Goal: Transaction & Acquisition: Book appointment/travel/reservation

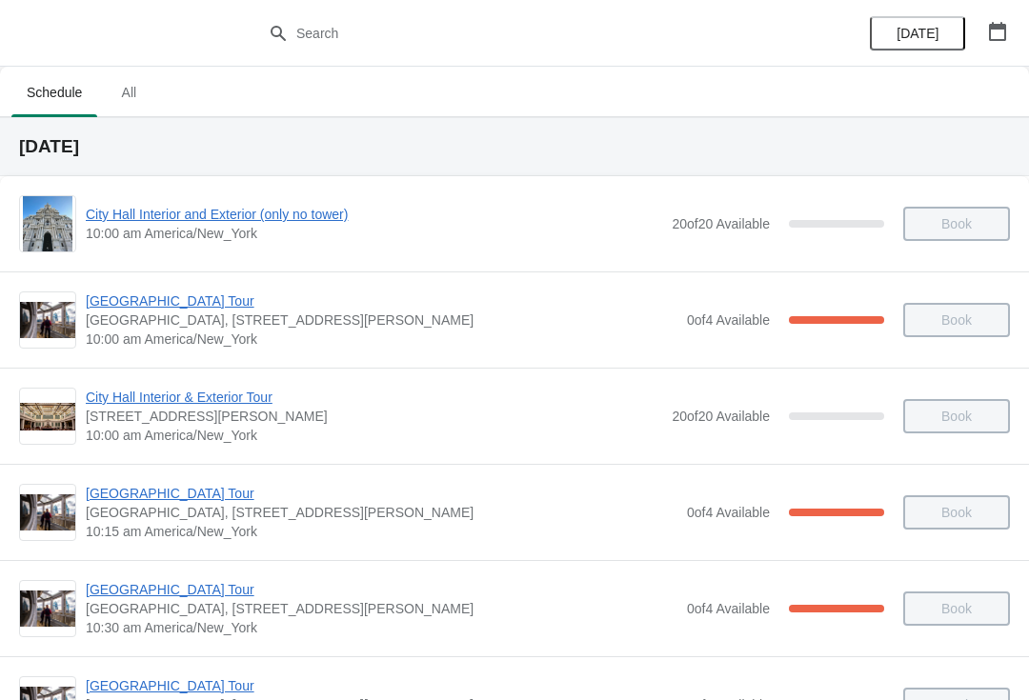
click at [992, 26] on icon "button" at bounding box center [997, 31] width 17 height 19
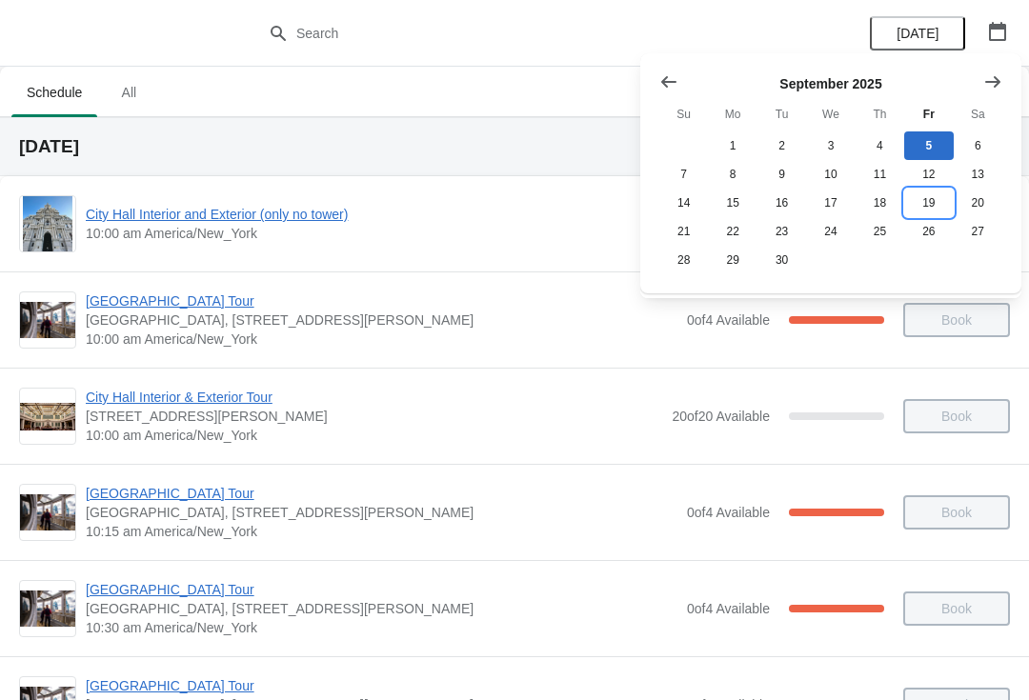
click at [935, 202] on button "19" at bounding box center [928, 203] width 49 height 29
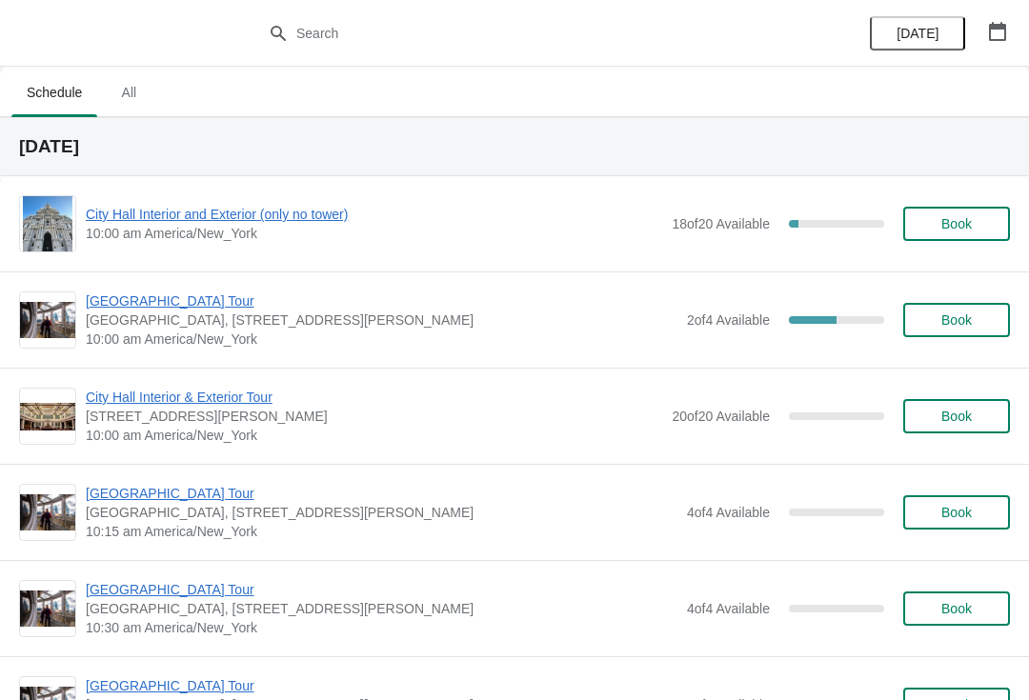
click at [965, 211] on button "Book" at bounding box center [956, 224] width 107 height 34
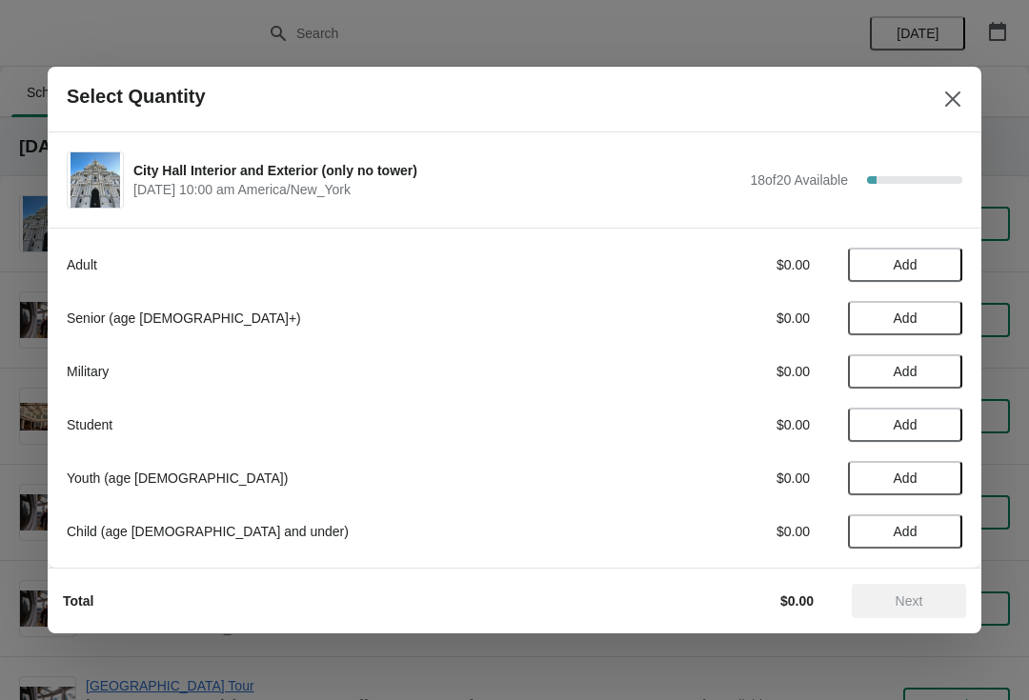
click at [934, 320] on span "Add" at bounding box center [905, 318] width 80 height 15
click at [918, 361] on button "Add" at bounding box center [905, 371] width 114 height 34
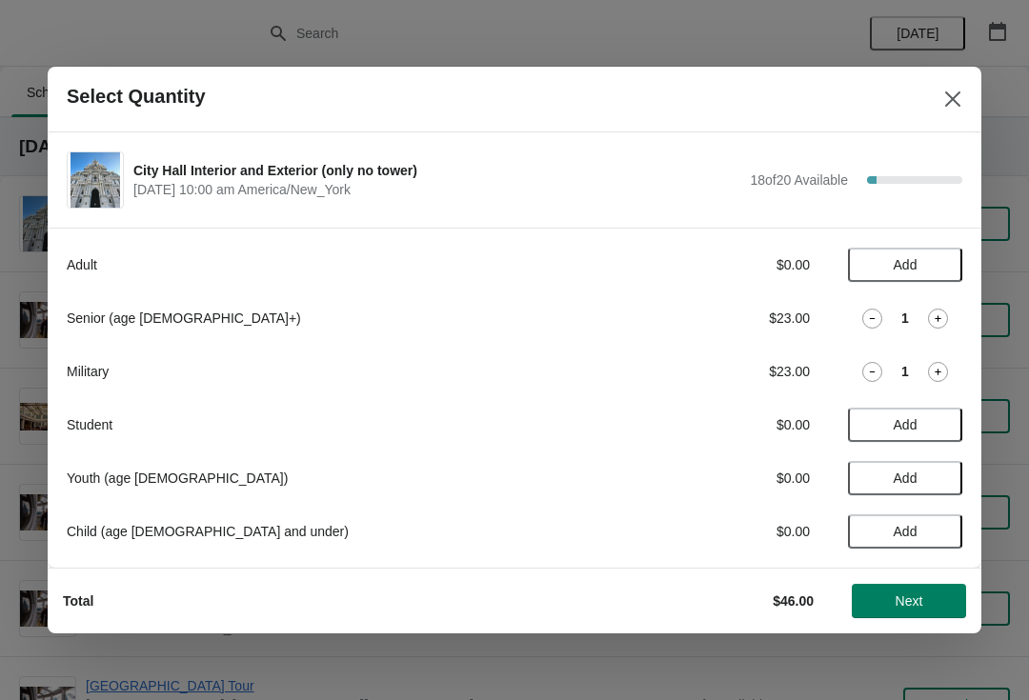
click at [871, 371] on icon at bounding box center [873, 371] width 6 height 1
click at [946, 314] on icon at bounding box center [938, 319] width 20 height 20
click at [914, 596] on span "Next" at bounding box center [909, 600] width 28 height 15
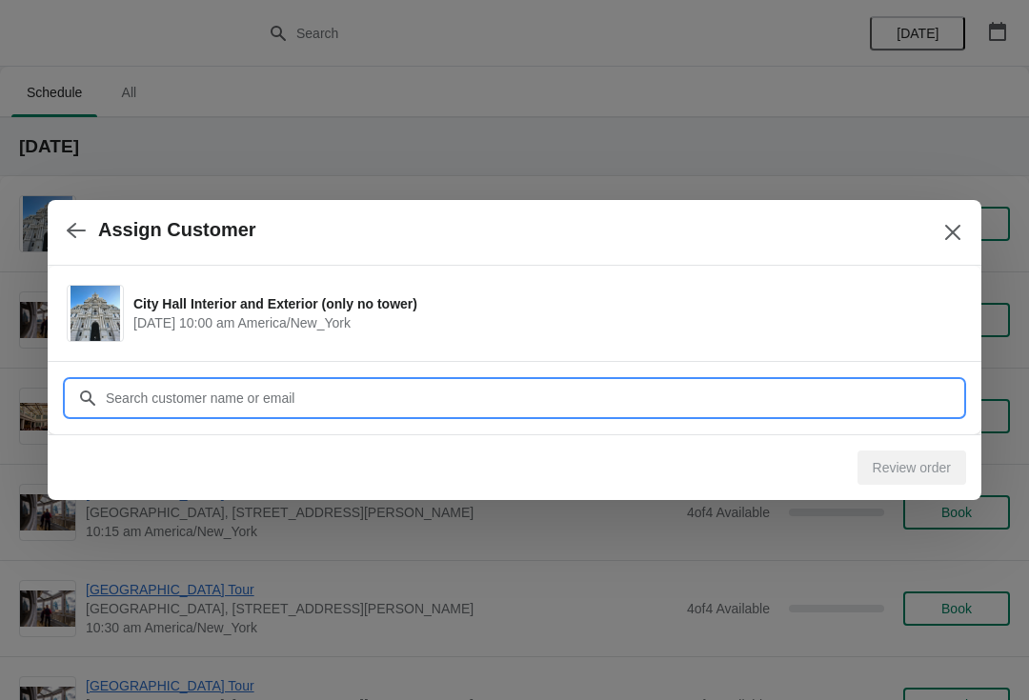
click at [369, 394] on input "Customer" at bounding box center [533, 398] width 857 height 34
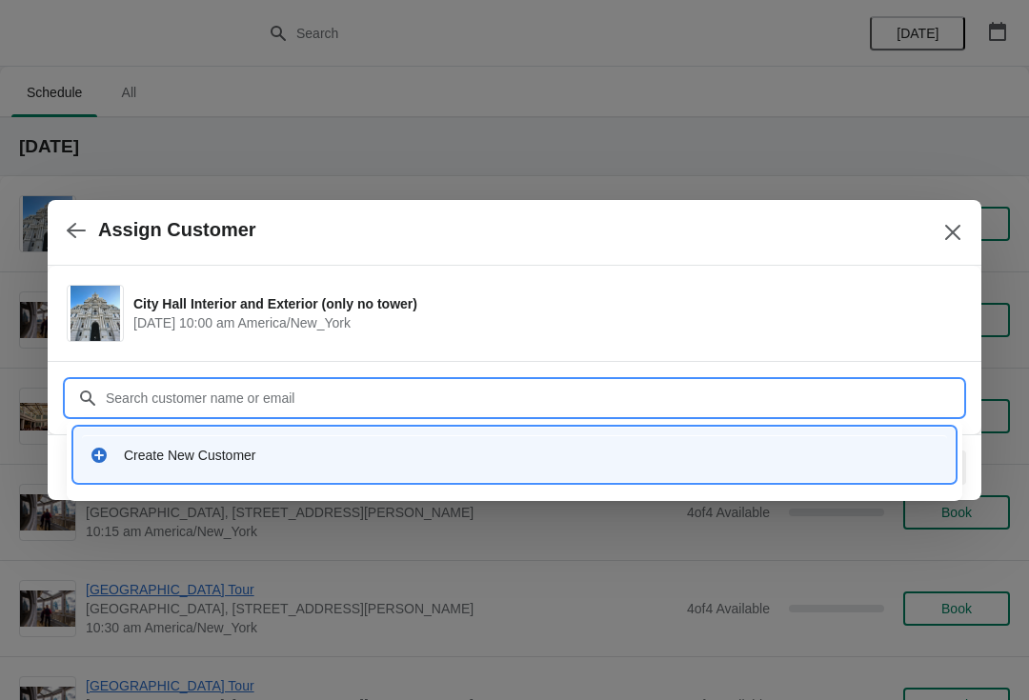
click at [171, 446] on div "Create New Customer" at bounding box center [531, 455] width 815 height 19
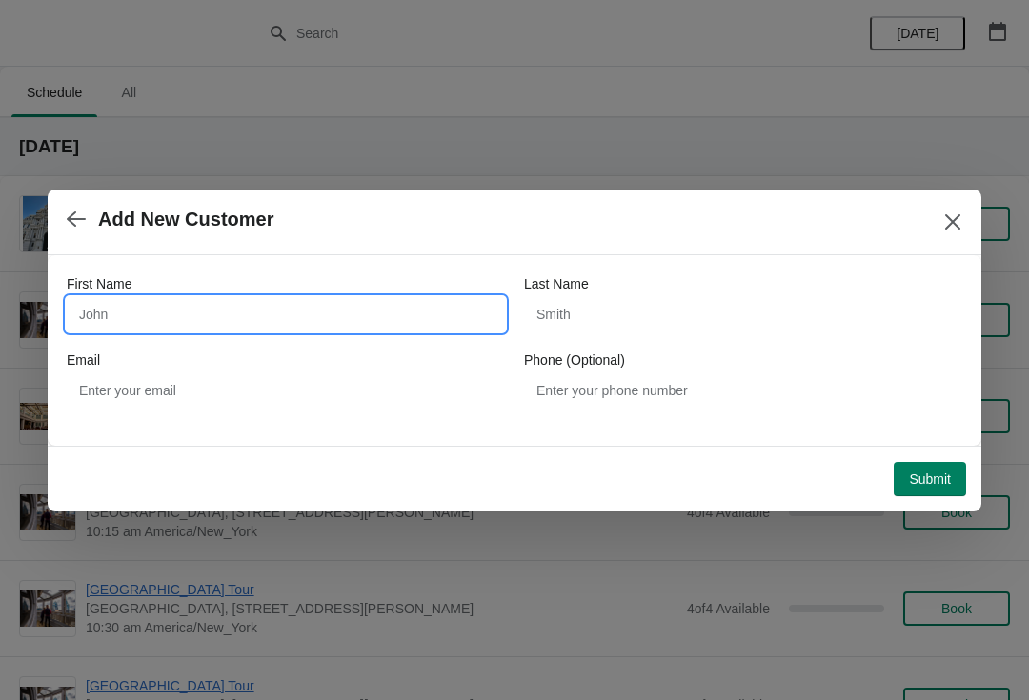
click at [174, 310] on input "First Name" at bounding box center [286, 314] width 438 height 34
type input "[PERSON_NAME]"
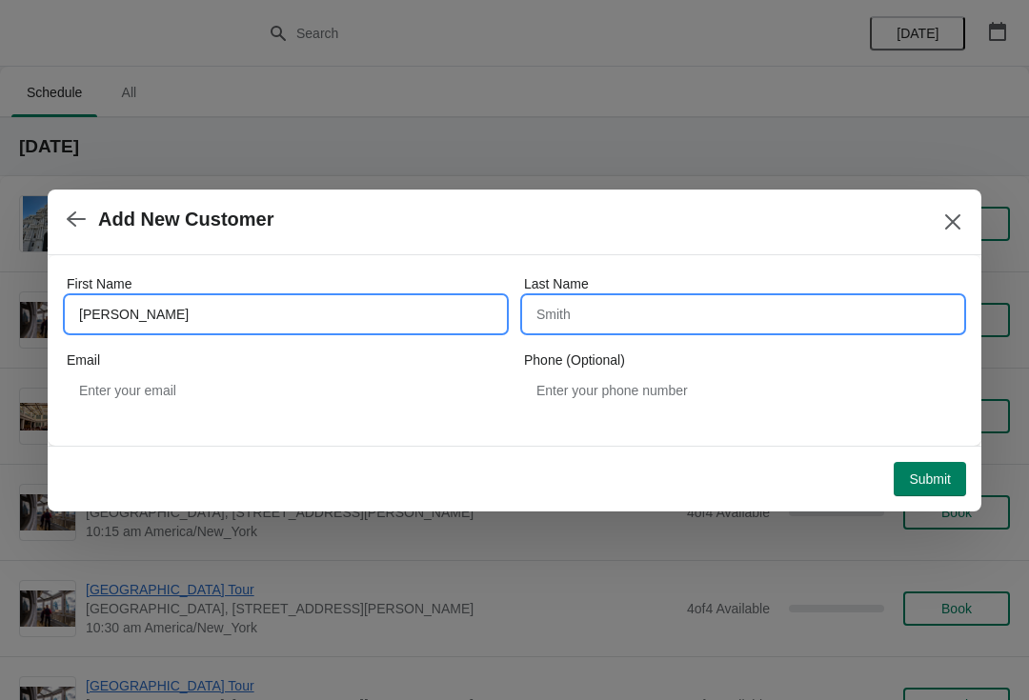
click at [648, 315] on input "Last Name" at bounding box center [743, 314] width 438 height 34
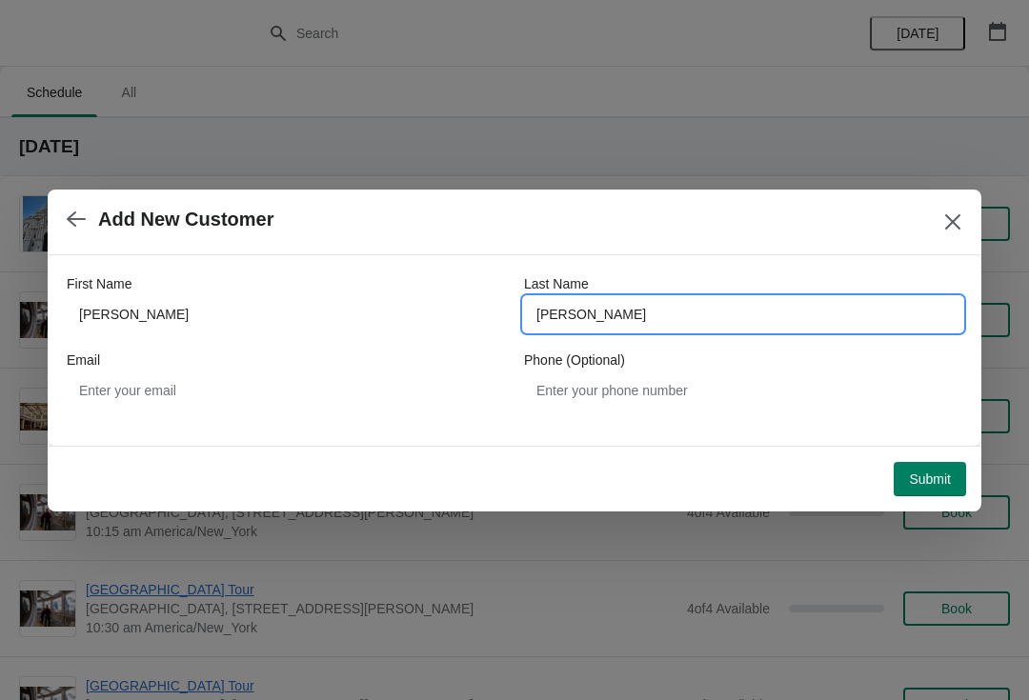
type input "[PERSON_NAME]"
click at [906, 493] on button "Submit" at bounding box center [929, 479] width 72 height 34
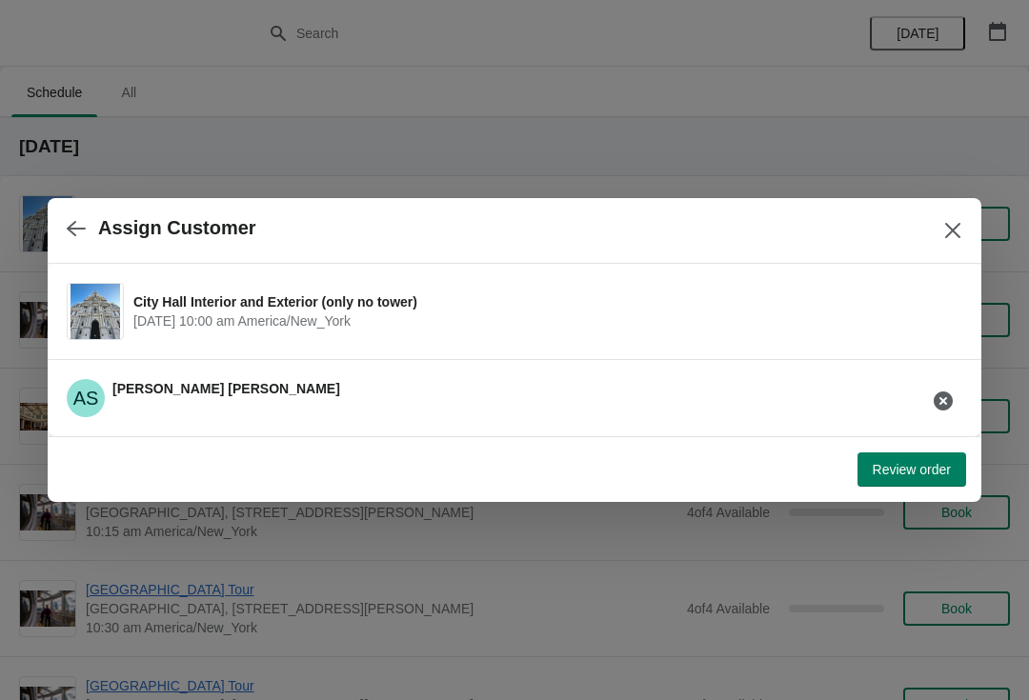
click at [900, 477] on span "Review order" at bounding box center [912, 469] width 78 height 15
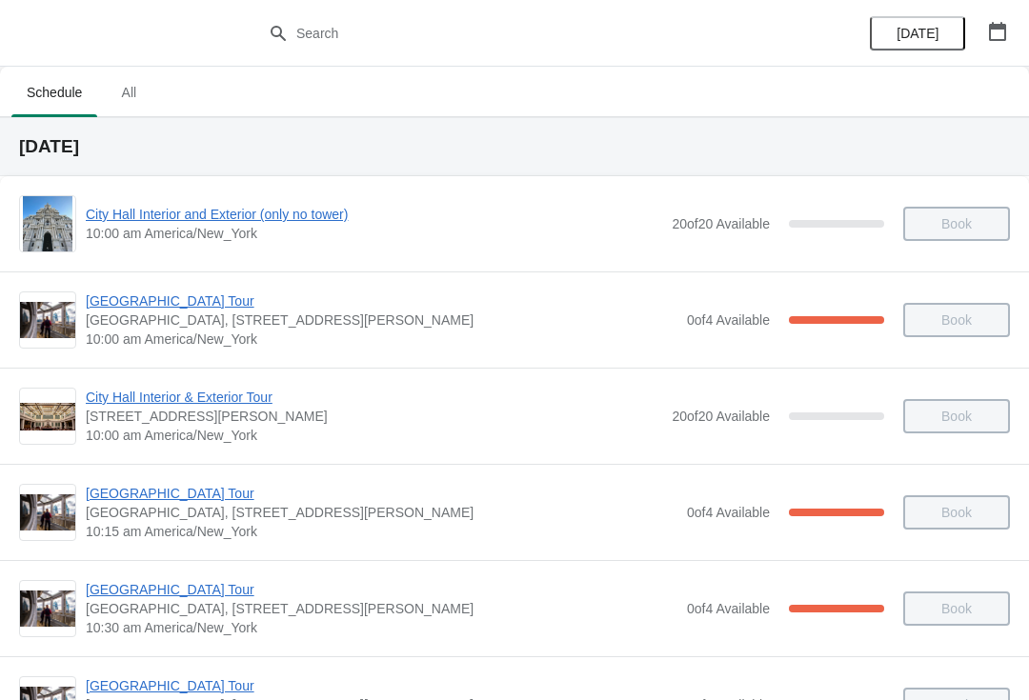
click at [994, 23] on icon "button" at bounding box center [997, 31] width 19 height 19
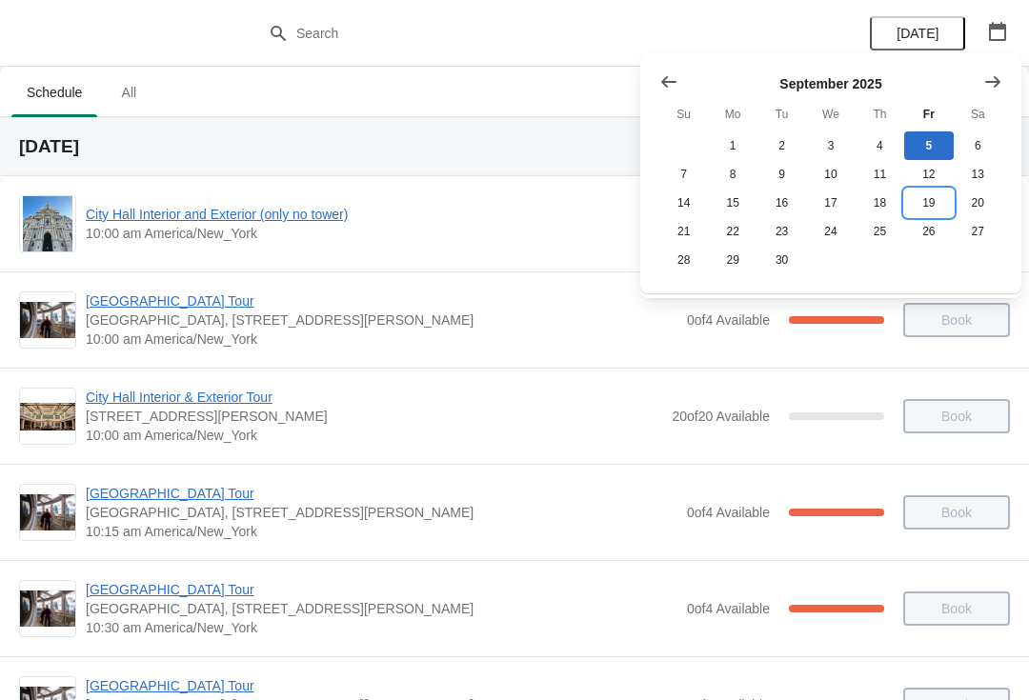
click at [927, 205] on button "19" at bounding box center [928, 203] width 49 height 29
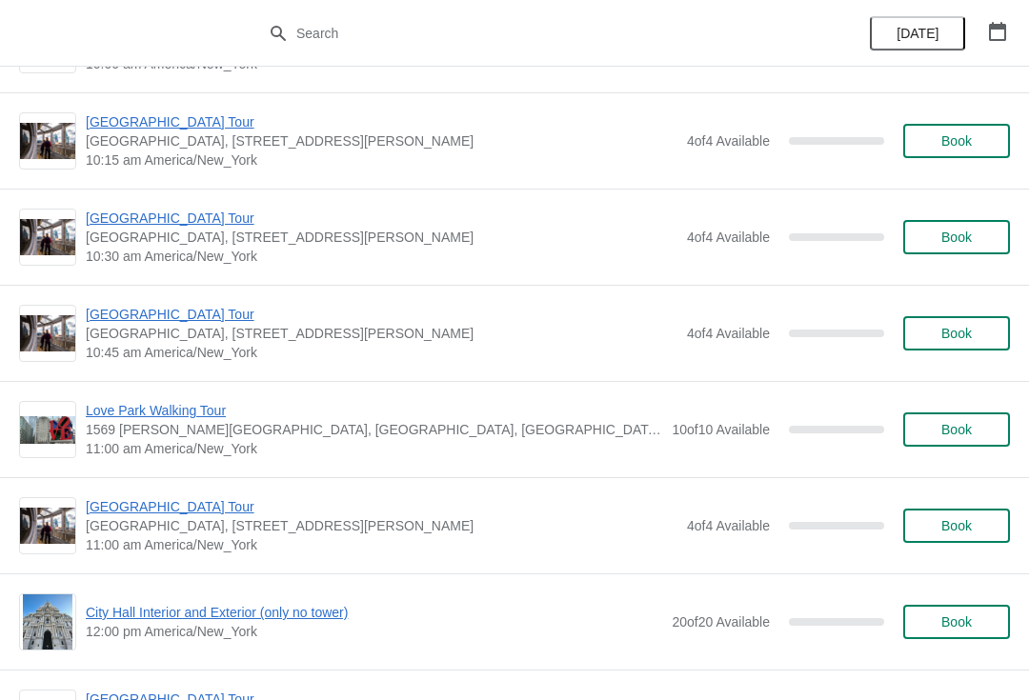
scroll to position [374, 0]
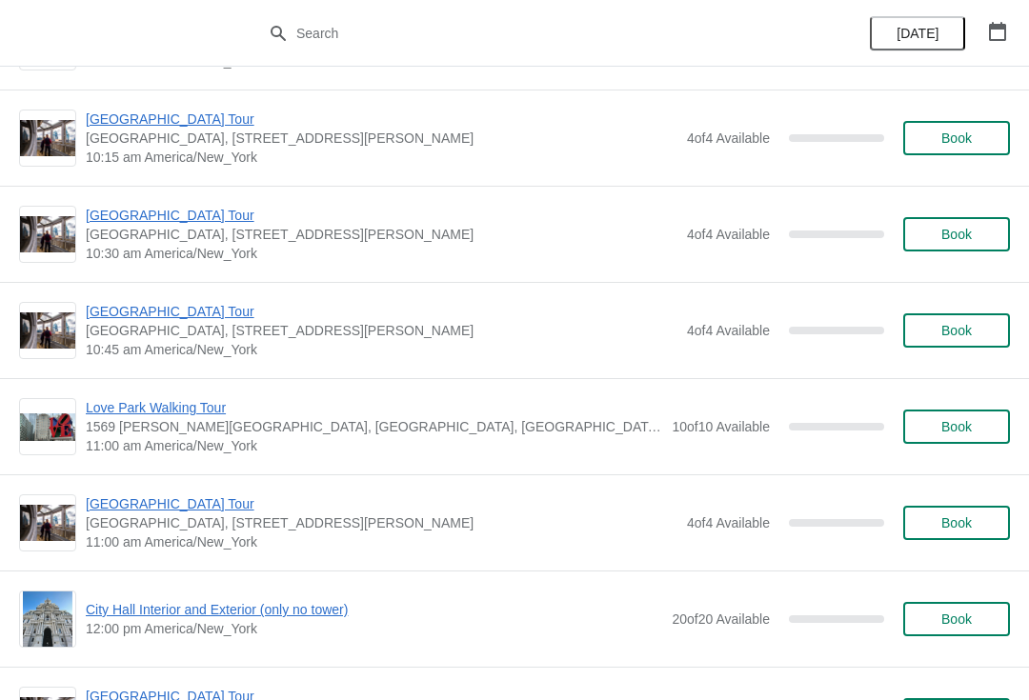
click at [947, 526] on span "Book" at bounding box center [956, 522] width 30 height 15
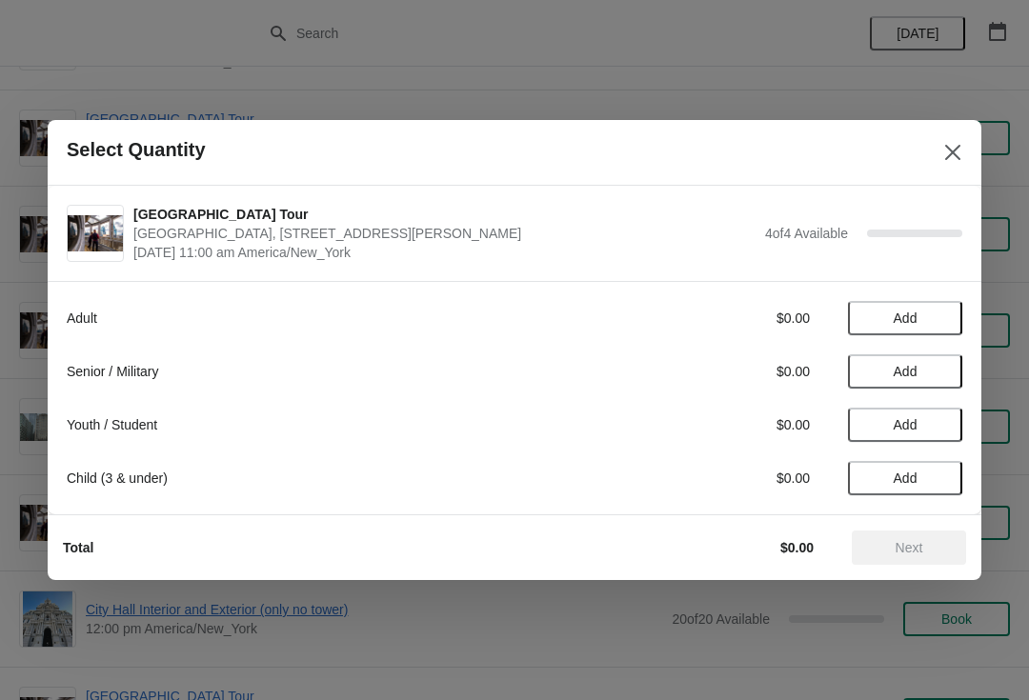
click at [907, 354] on button "Add" at bounding box center [905, 371] width 114 height 34
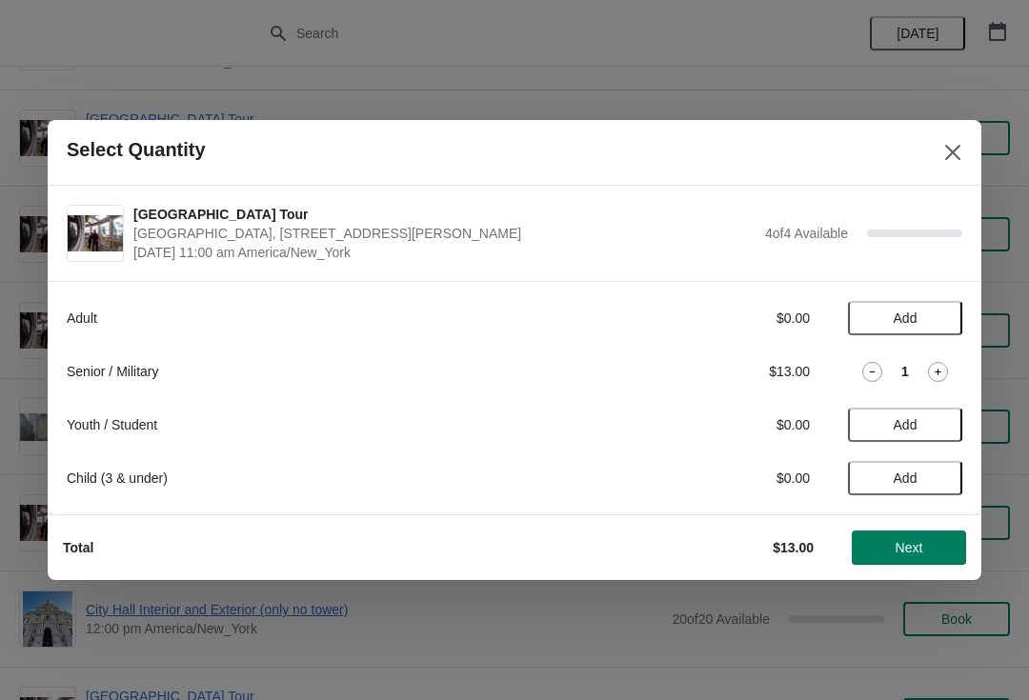
click at [921, 368] on div "1" at bounding box center [905, 372] width 114 height 20
click at [941, 363] on icon at bounding box center [938, 372] width 20 height 20
click at [911, 546] on span "Next" at bounding box center [909, 547] width 28 height 15
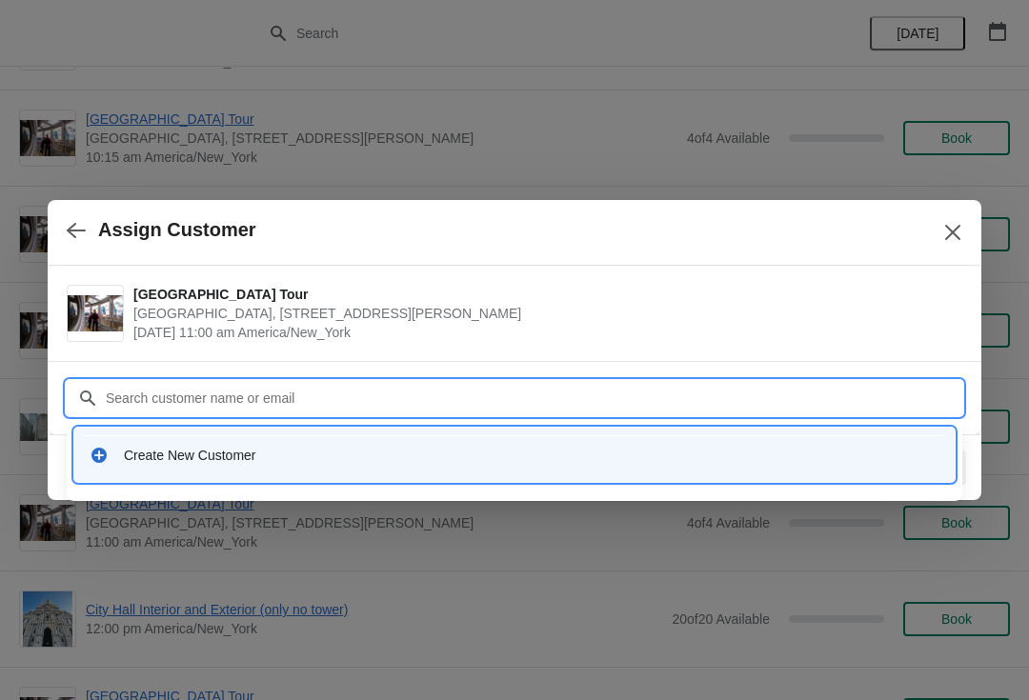
click at [209, 450] on div "Create New Customer" at bounding box center [531, 455] width 815 height 19
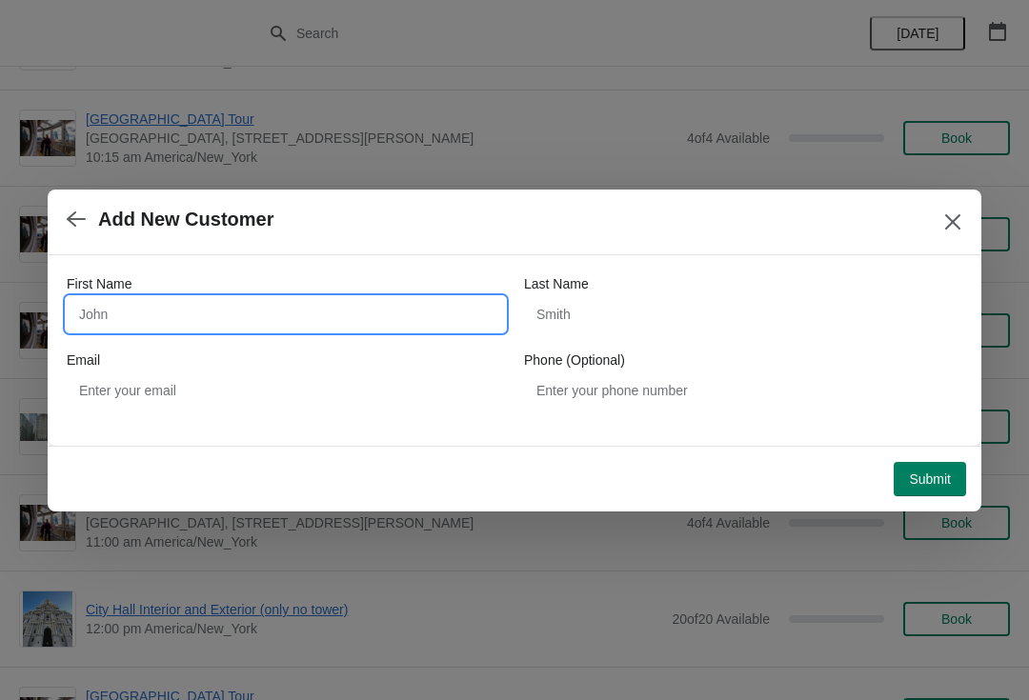
click at [138, 308] on input "First Name" at bounding box center [286, 314] width 438 height 34
type input "[PERSON_NAME]"
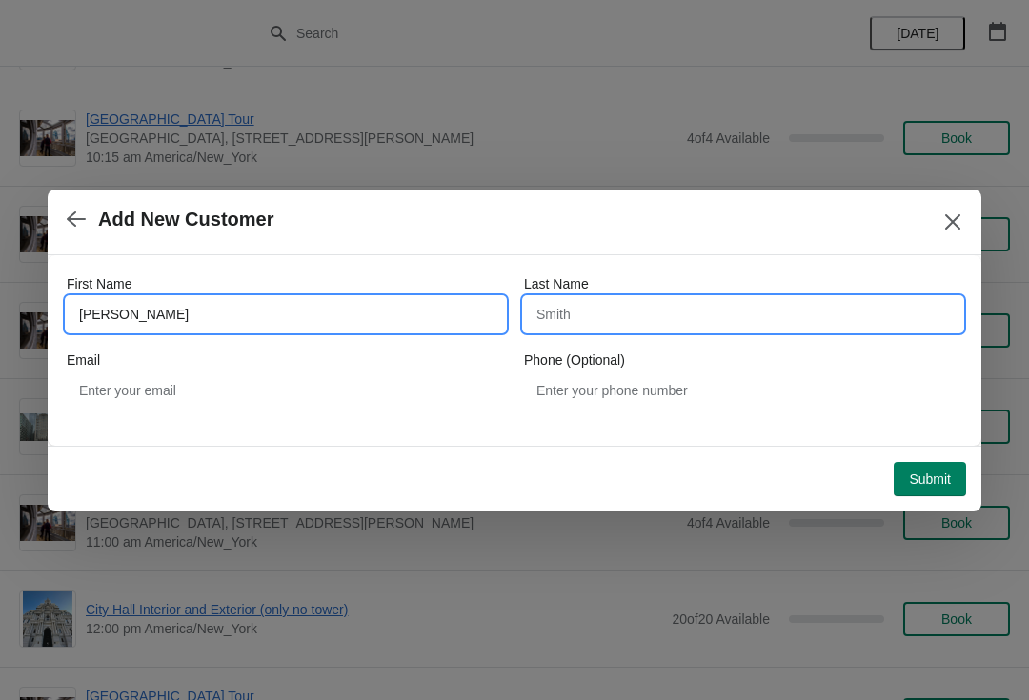
click at [605, 311] on input "Last Name" at bounding box center [743, 314] width 438 height 34
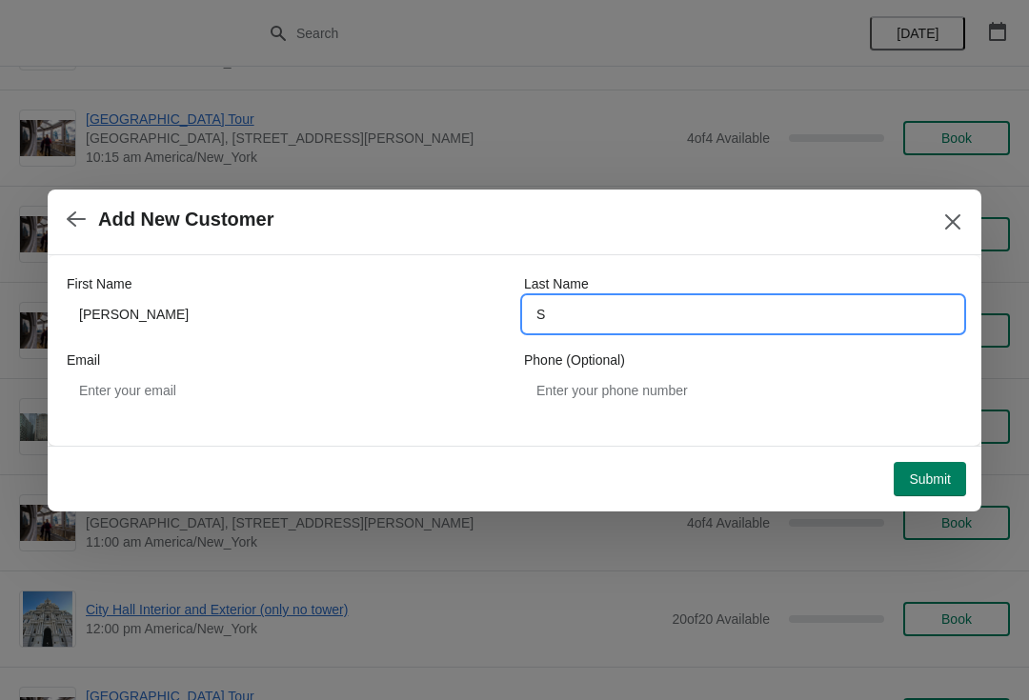
type input "Sa"
